Goal: Information Seeking & Learning: Learn about a topic

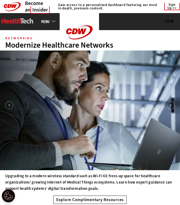
click at [43, 23] on link "MENU" at bounding box center [50, 21] width 18 height 4
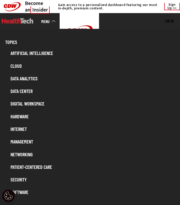
click at [29, 166] on link "Patient-Centered Care" at bounding box center [92, 167] width 169 height 10
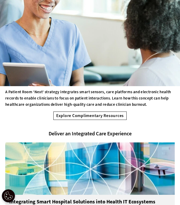
scroll to position [79, 0]
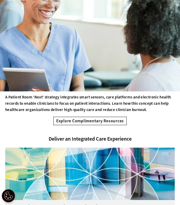
click at [84, 71] on img at bounding box center [90, 32] width 180 height 120
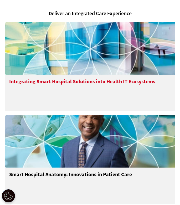
scroll to position [0, 0]
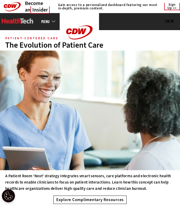
click at [49, 22] on link "MENU" at bounding box center [50, 21] width 18 height 4
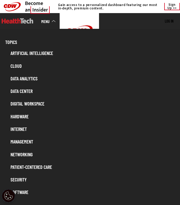
click at [26, 167] on link "Patient-Centered Care" at bounding box center [92, 167] width 169 height 10
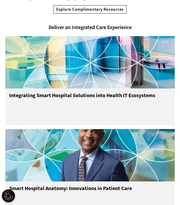
scroll to position [193, 0]
